Goal: Task Accomplishment & Management: Manage account settings

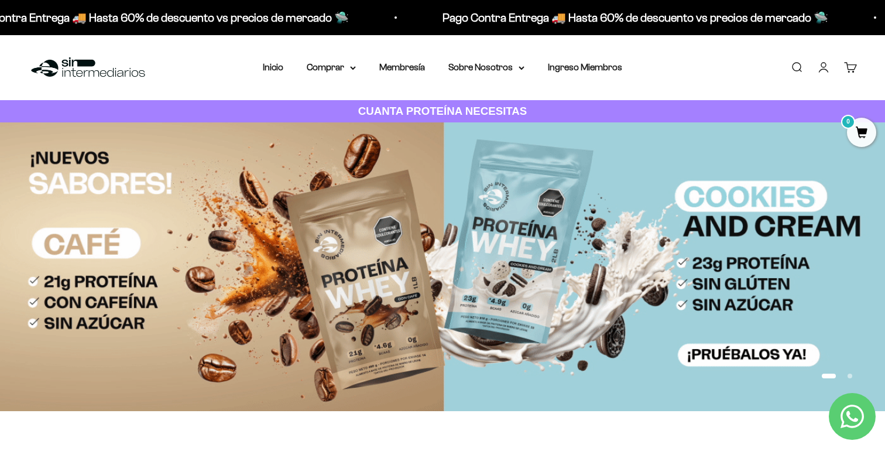
click at [824, 63] on link "Iniciar sesión" at bounding box center [823, 67] width 13 height 13
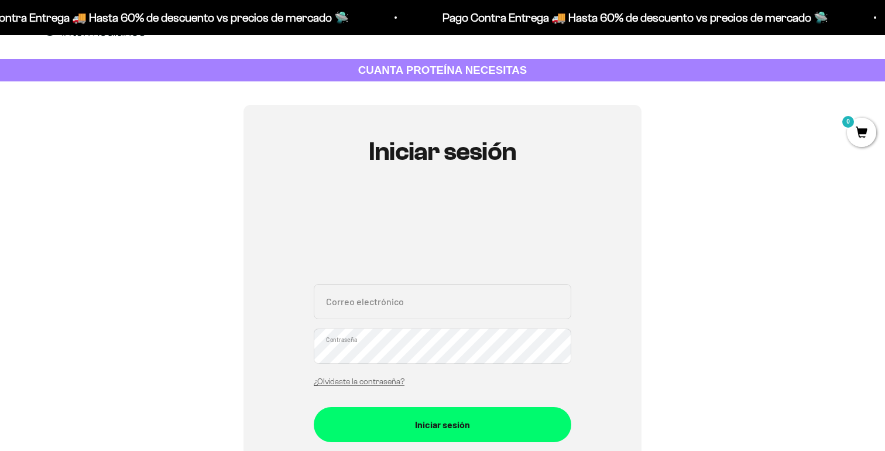
scroll to position [50, 0]
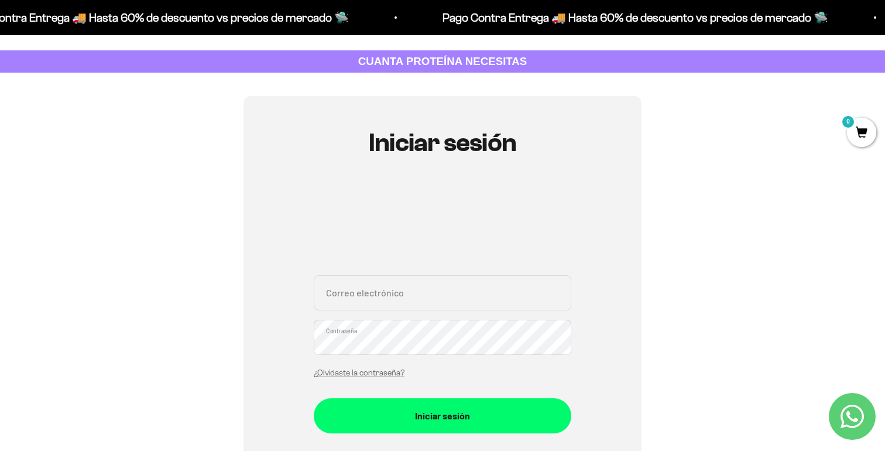
click at [348, 299] on input "Correo electrónico" at bounding box center [443, 292] width 258 height 35
type input "lordhaskell@gmail.com"
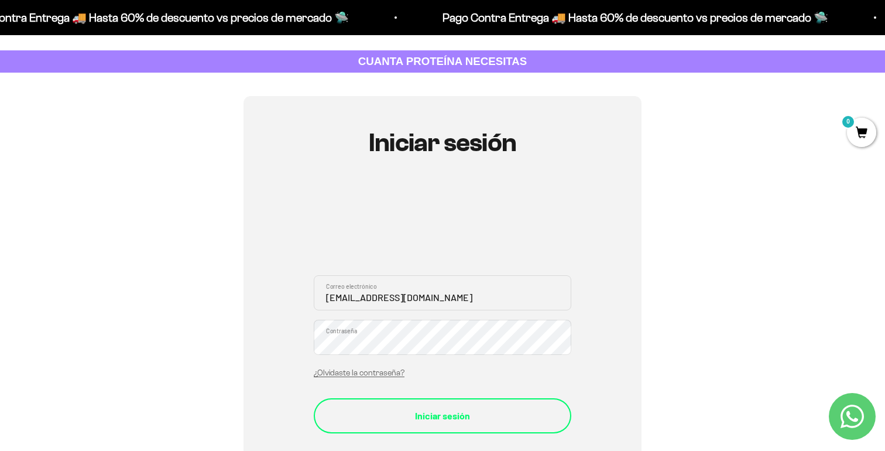
click at [365, 416] on div "Iniciar sesión" at bounding box center [442, 415] width 211 height 15
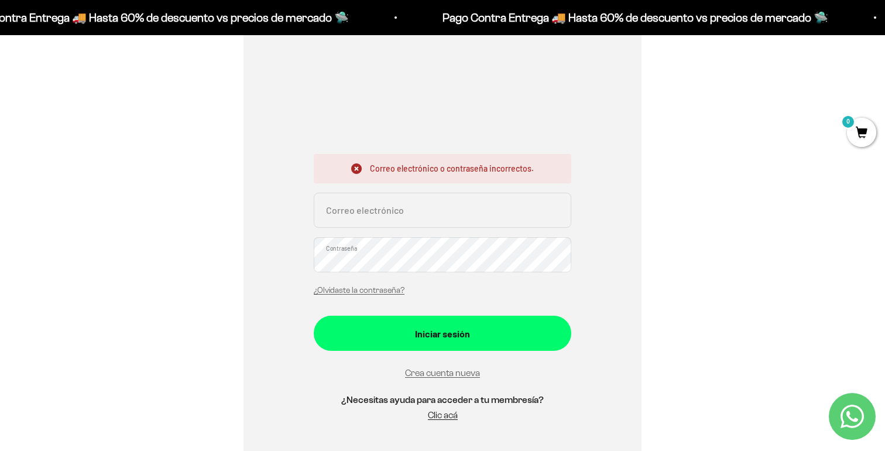
scroll to position [147, 0]
